Goal: Task Accomplishment & Management: Complete application form

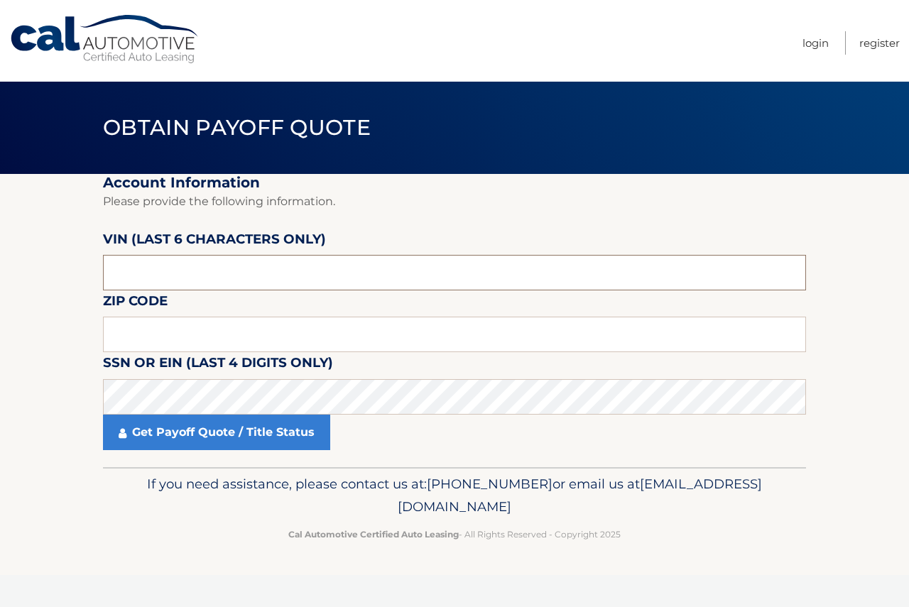
paste input "530622"
click at [193, 280] on input "text" at bounding box center [454, 273] width 703 height 36
type input "530622"
paste input "10306"
click at [158, 342] on input "10306" at bounding box center [454, 335] width 703 height 36
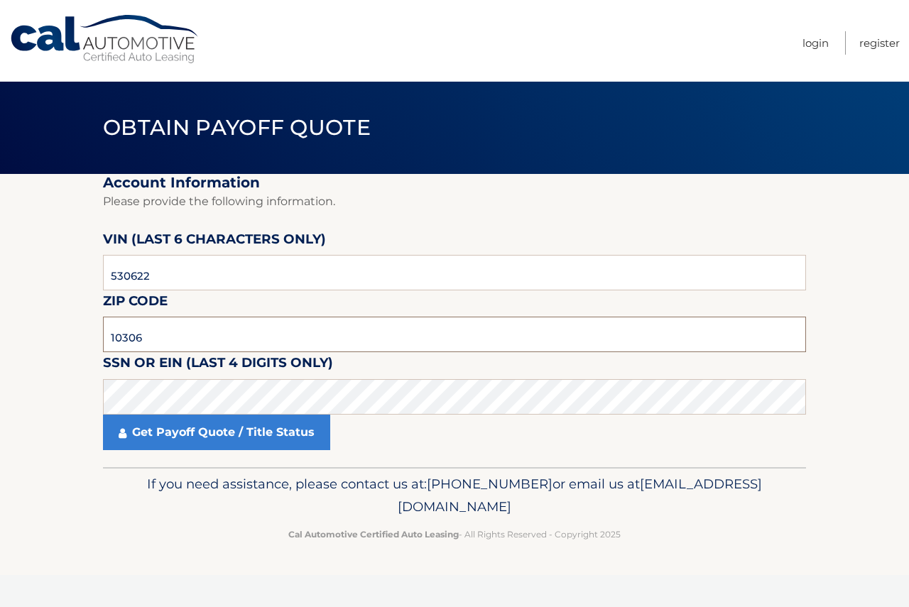
type input "10306"
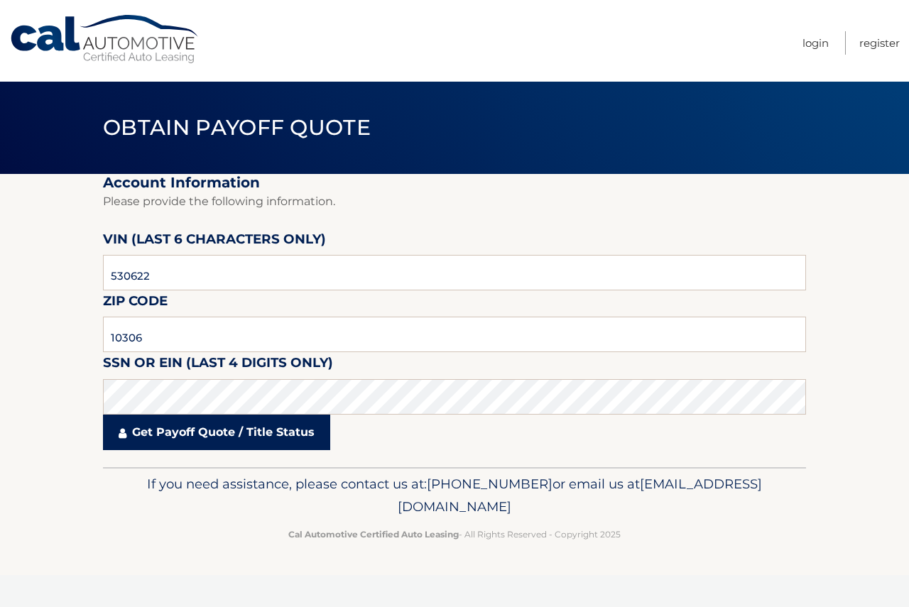
click at [217, 438] on link "Get Payoff Quote / Title Status" at bounding box center [216, 433] width 227 height 36
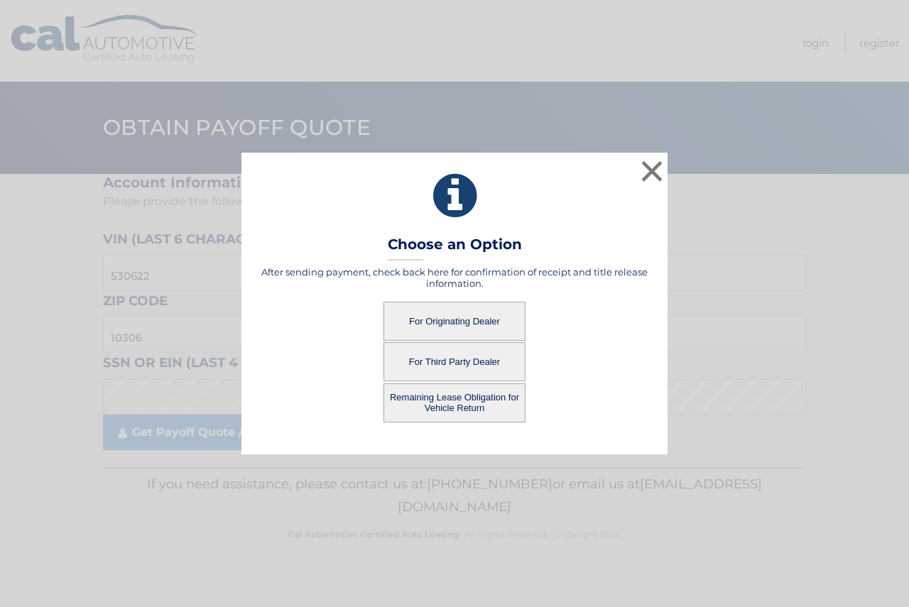
click at [464, 400] on button "Remaining Lease Obligation for Vehicle Return" at bounding box center [454, 402] width 142 height 39
click at [437, 401] on button "Remaining Lease Obligation for Vehicle Return" at bounding box center [454, 402] width 142 height 39
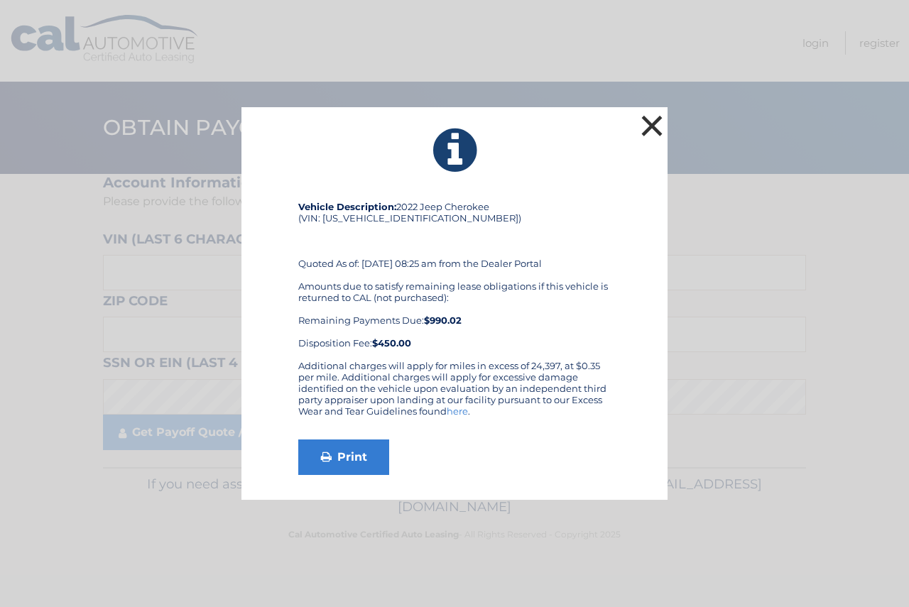
click at [650, 124] on button "×" at bounding box center [652, 125] width 28 height 28
